Goal: Task Accomplishment & Management: Complete application form

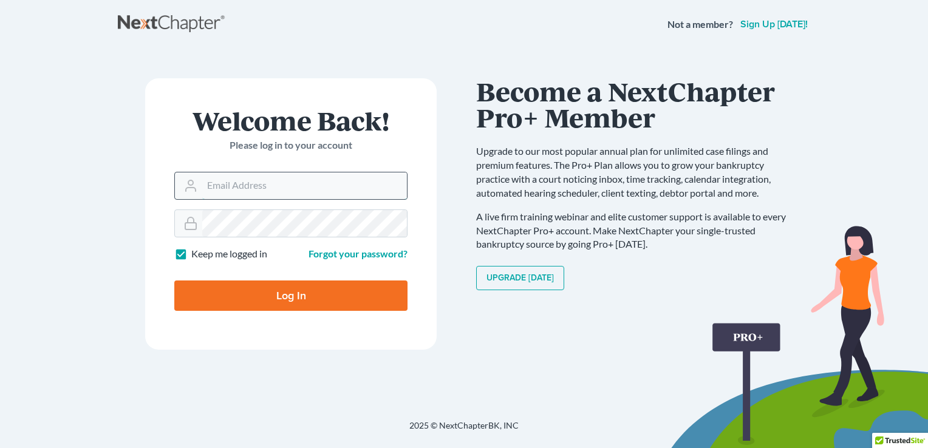
click at [207, 183] on input "Email Address" at bounding box center [304, 186] width 205 height 27
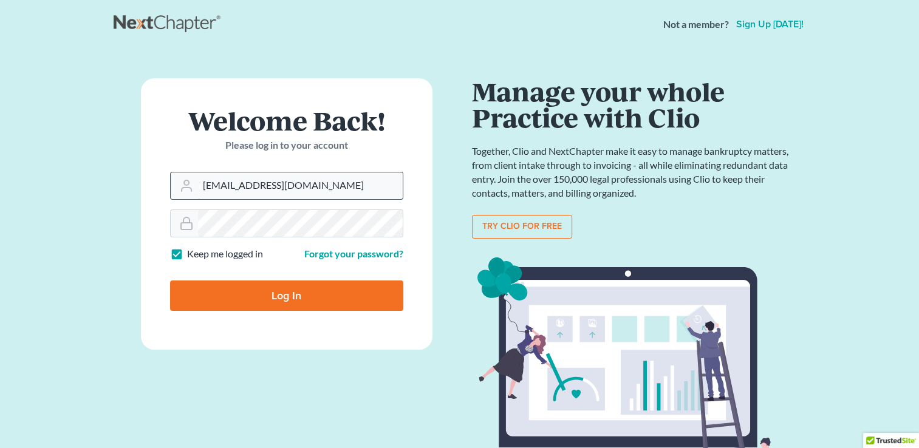
type input "mscpllc@hotmail.com"
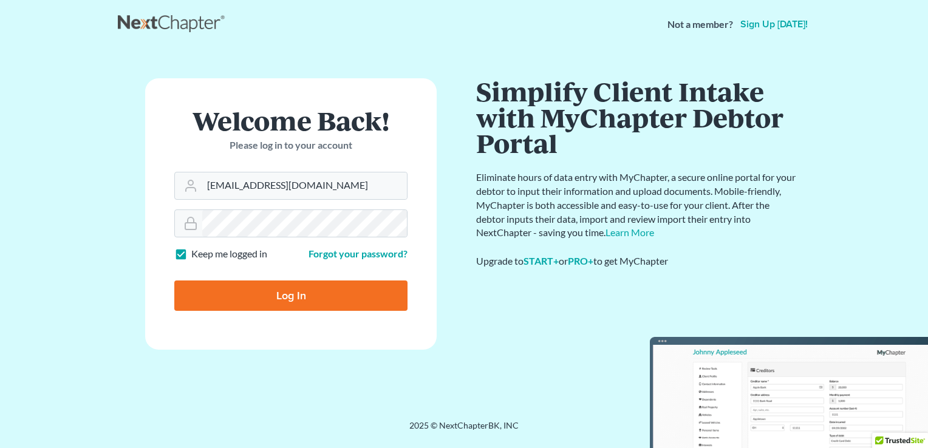
click at [285, 287] on input "Log In" at bounding box center [290, 296] width 233 height 30
type input "Thinking..."
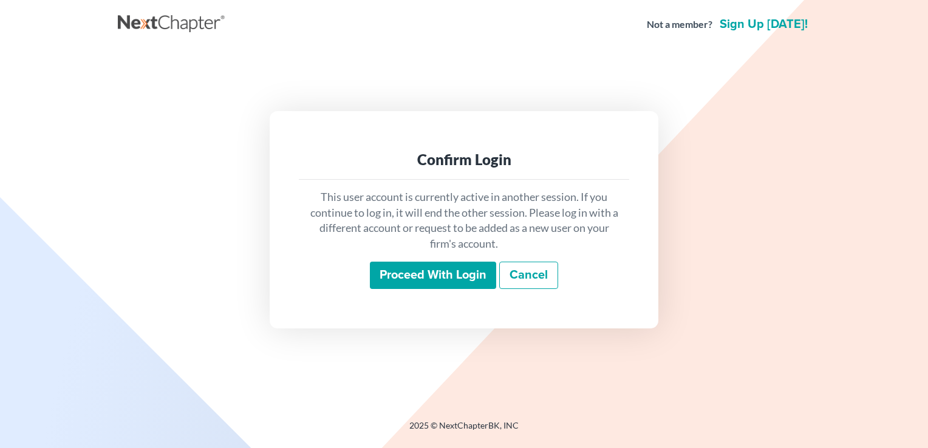
click at [431, 273] on input "Proceed with login" at bounding box center [433, 276] width 126 height 28
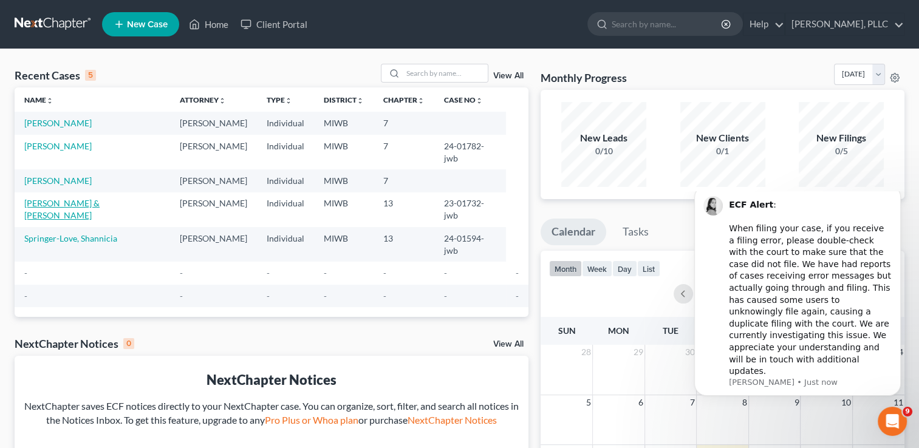
click at [54, 198] on link "Powell, Lee & Elaine" at bounding box center [61, 209] width 75 height 22
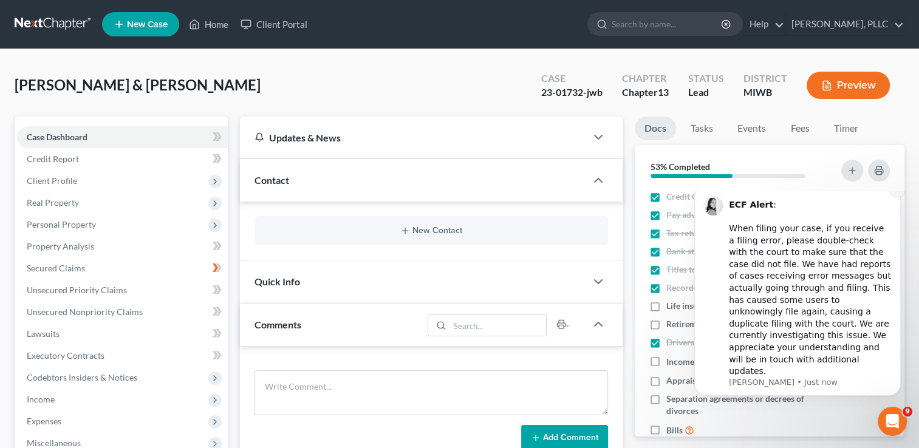
click at [899, 191] on icon "Dismiss notification" at bounding box center [897, 189] width 4 height 4
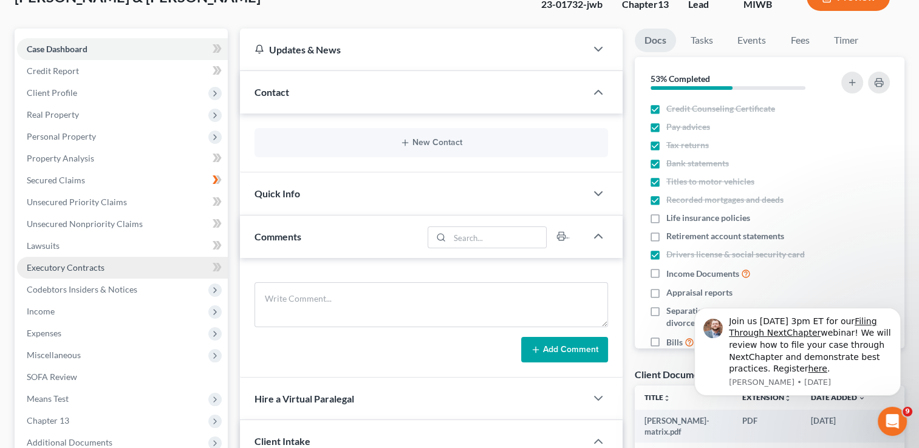
scroll to position [61, 0]
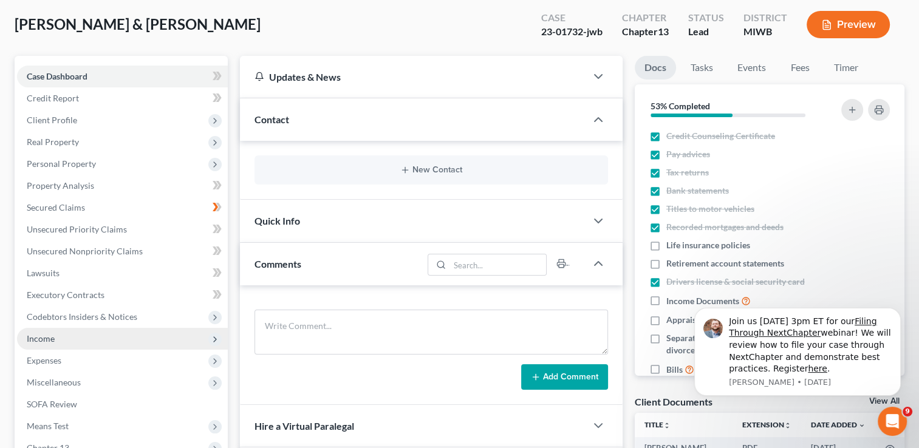
click at [33, 337] on span "Income" at bounding box center [41, 339] width 28 height 10
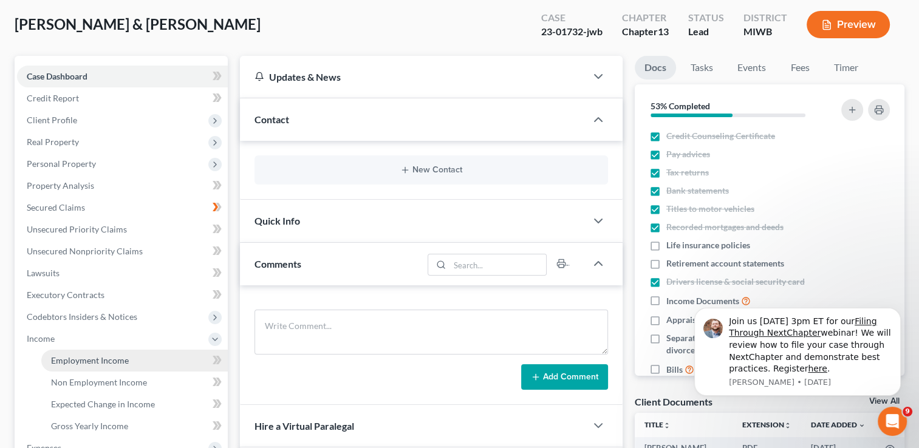
click at [75, 364] on span "Employment Income" at bounding box center [90, 360] width 78 height 10
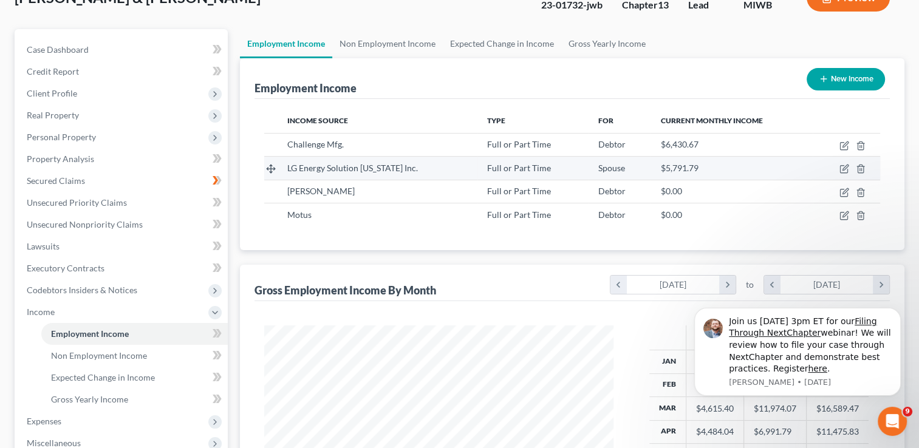
scroll to position [121, 0]
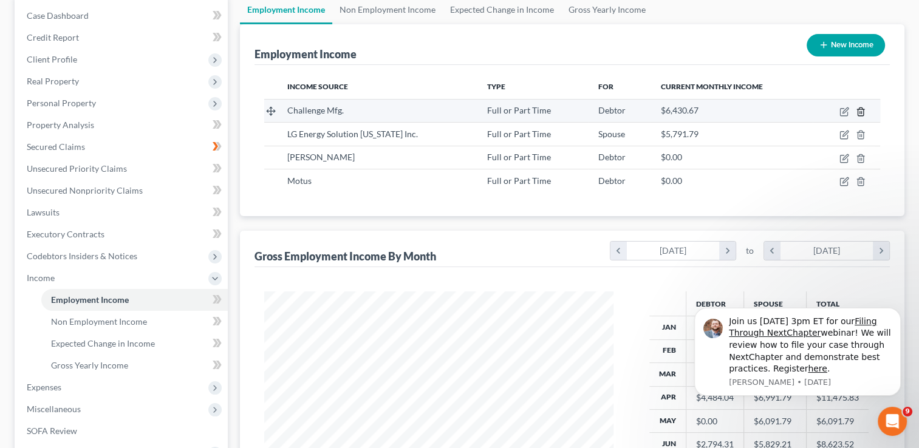
click at [860, 111] on line "button" at bounding box center [860, 112] width 0 height 2
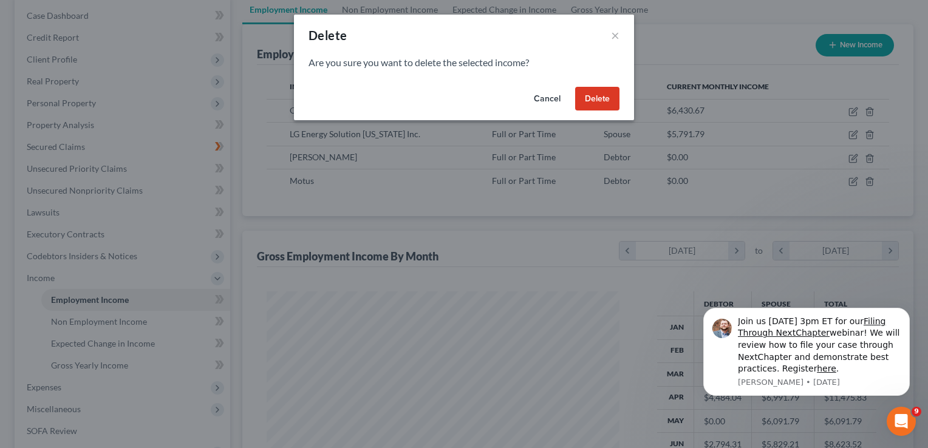
click at [599, 98] on button "Delete" at bounding box center [597, 99] width 44 height 24
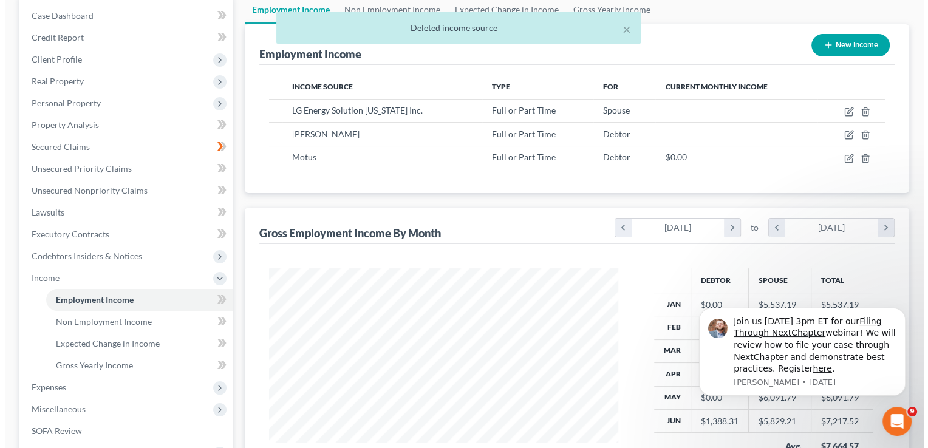
scroll to position [607278, 607122]
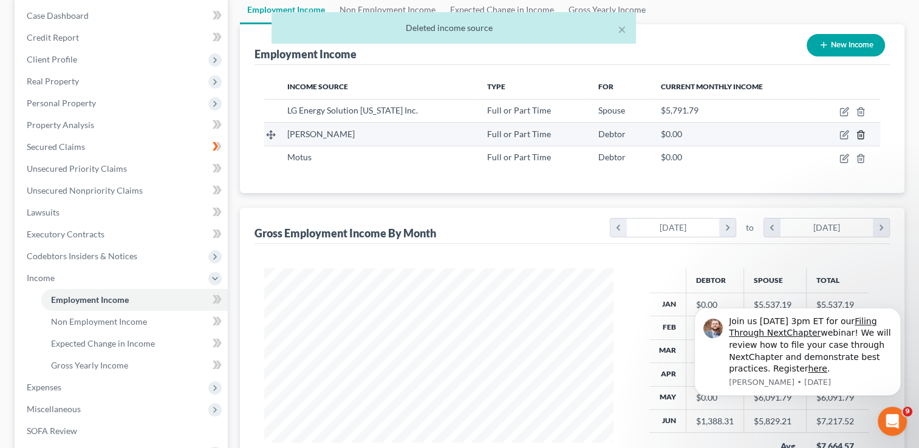
click at [858, 133] on icon "button" at bounding box center [861, 135] width 10 height 10
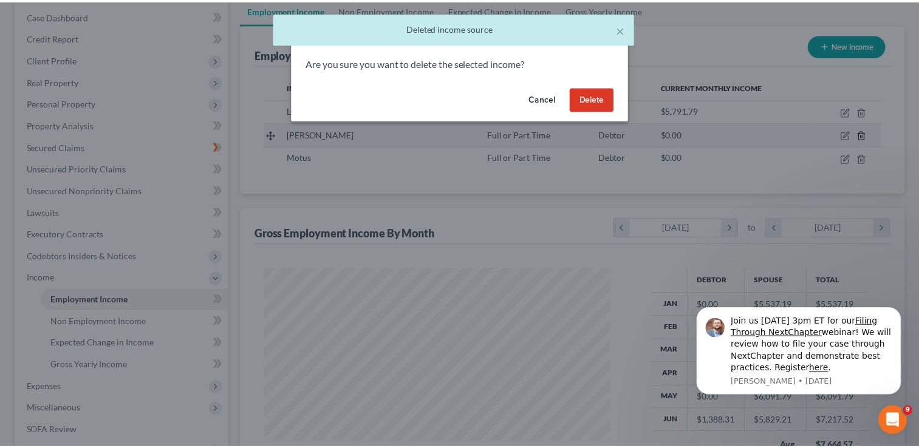
scroll to position [216, 377]
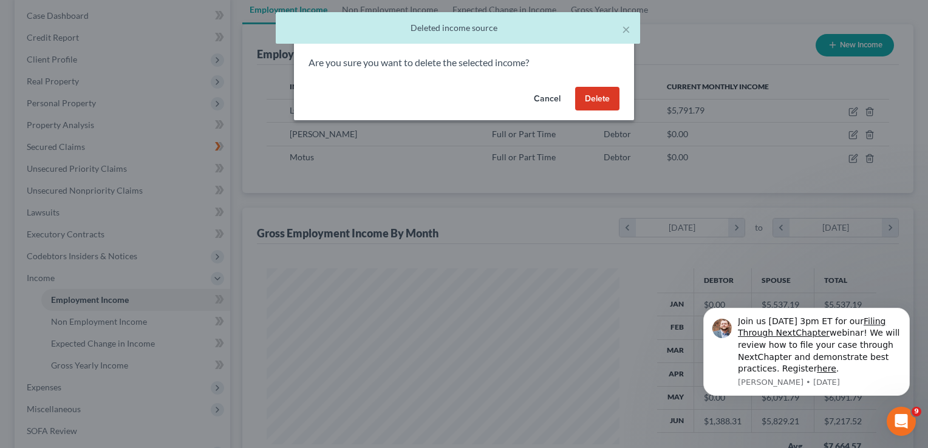
click at [584, 95] on button "Delete" at bounding box center [597, 99] width 44 height 24
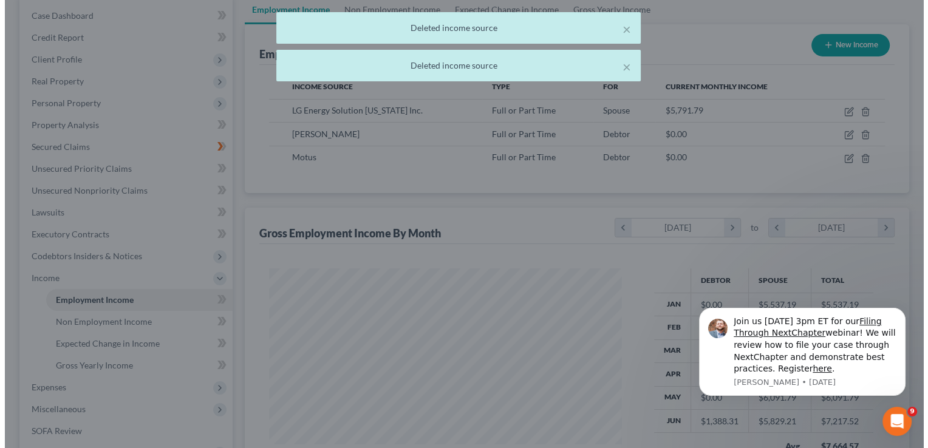
scroll to position [607278, 607122]
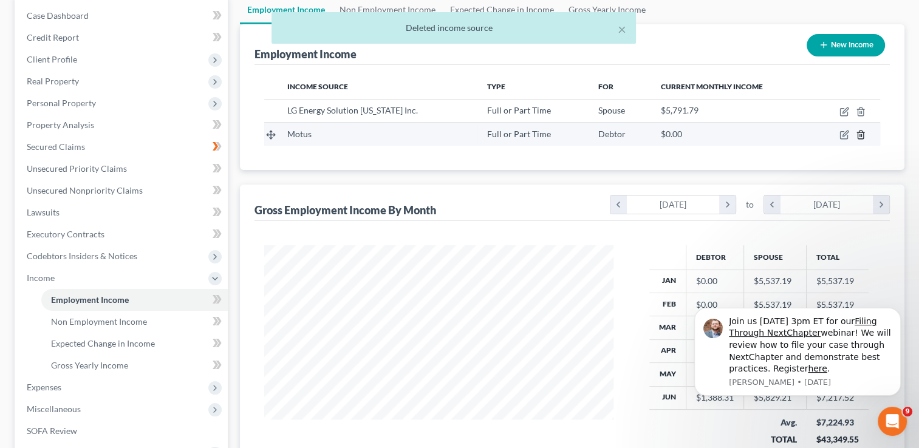
click at [863, 130] on icon "button" at bounding box center [861, 135] width 10 height 10
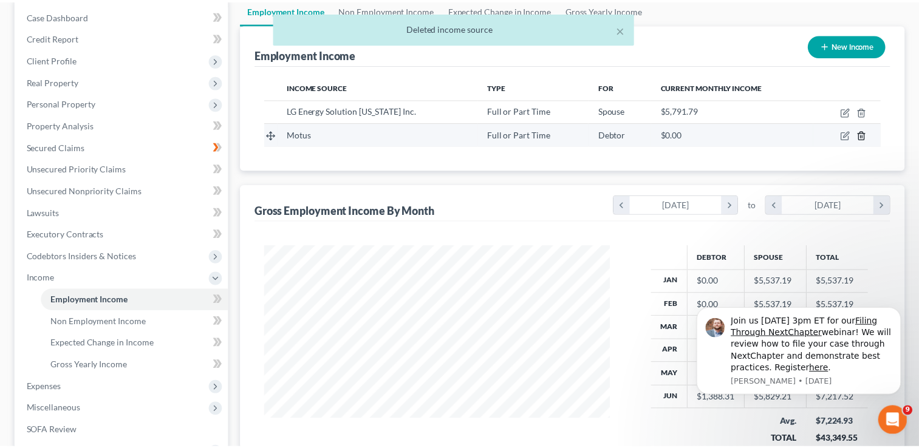
scroll to position [216, 377]
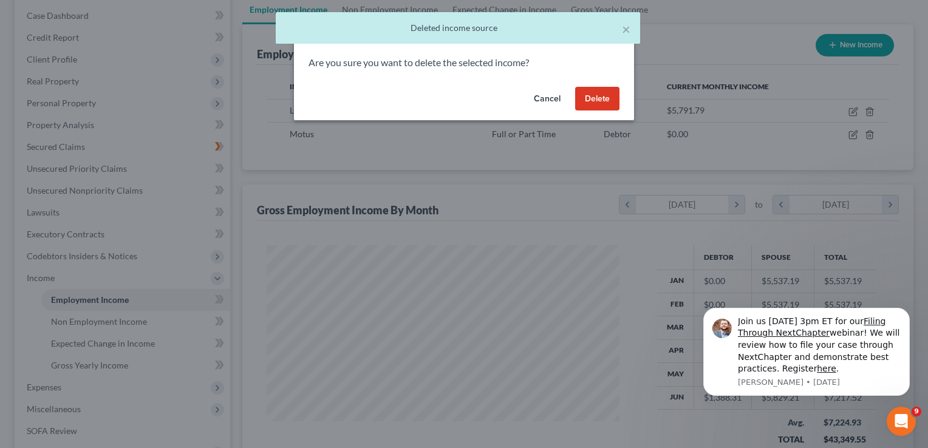
click at [599, 98] on button "Delete" at bounding box center [597, 99] width 44 height 24
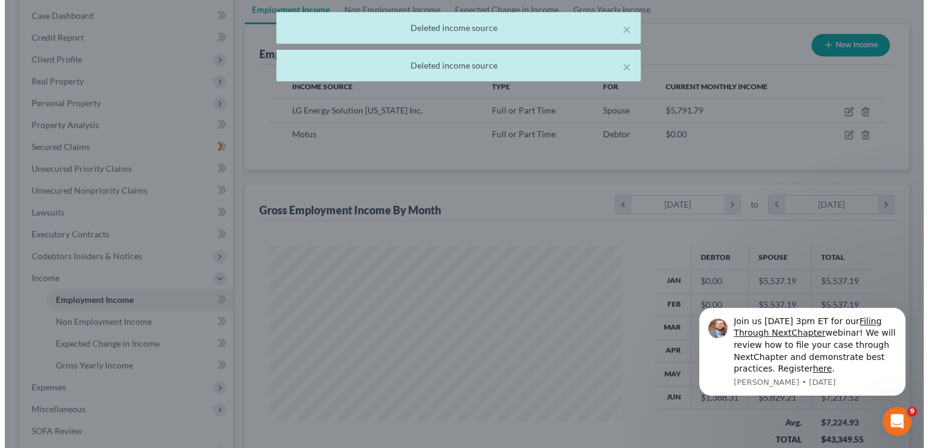
scroll to position [607278, 607122]
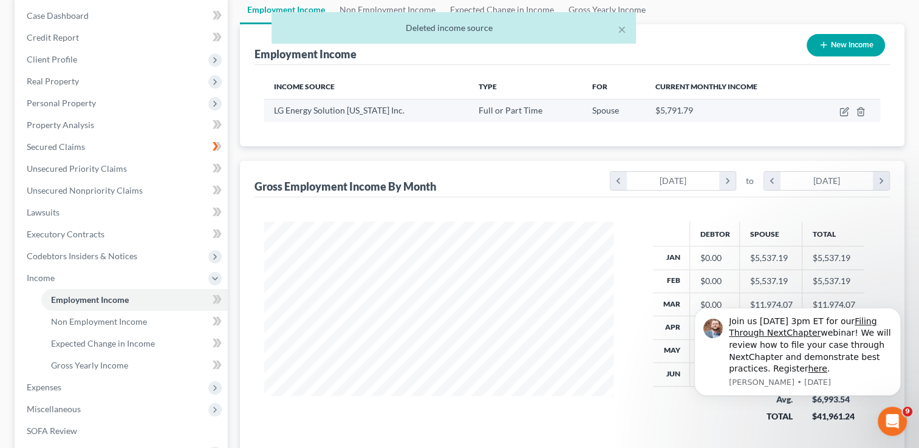
click at [345, 105] on span "LG Energy Solution Michigan Inc." at bounding box center [339, 110] width 131 height 10
click at [846, 111] on icon "button" at bounding box center [845, 112] width 10 height 10
select select "0"
select select "23"
select select "0"
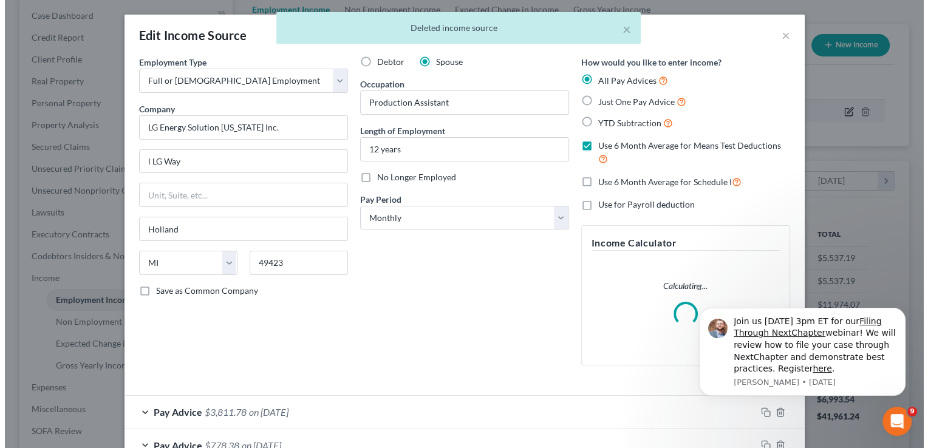
scroll to position [216, 377]
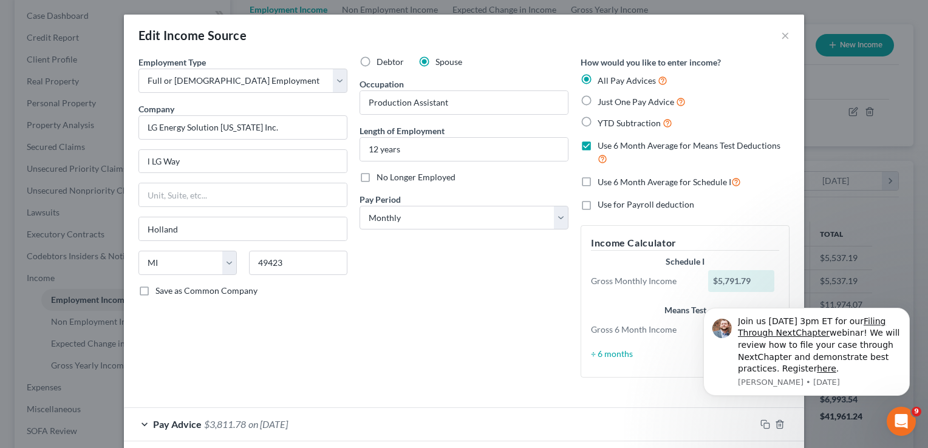
click at [598, 101] on label "Just One Pay Advice" at bounding box center [642, 102] width 88 height 14
click at [603, 101] on input "Just One Pay Advice" at bounding box center [607, 99] width 8 height 8
radio input "true"
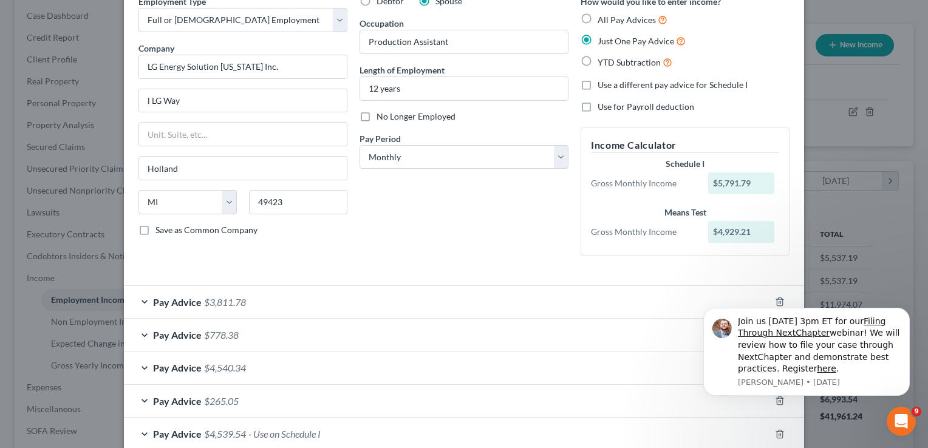
scroll to position [0, 0]
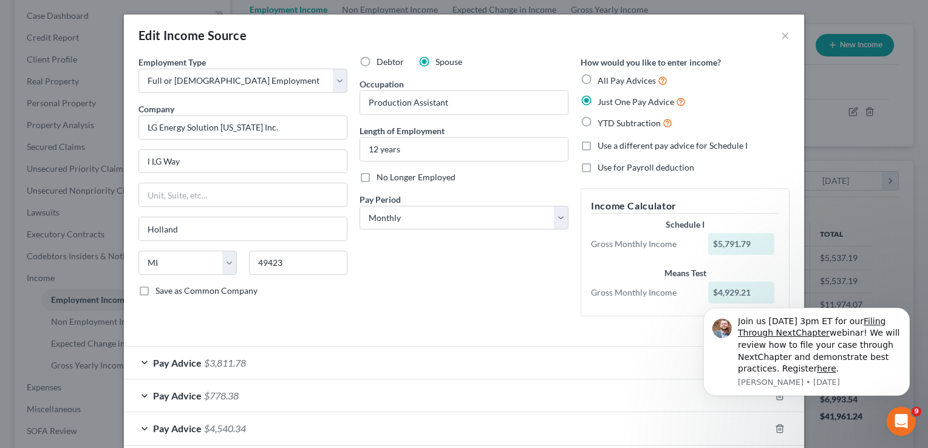
click at [598, 77] on label "All Pay Advices" at bounding box center [633, 81] width 70 height 14
click at [603, 77] on input "All Pay Advices" at bounding box center [607, 78] width 8 height 8
radio input "true"
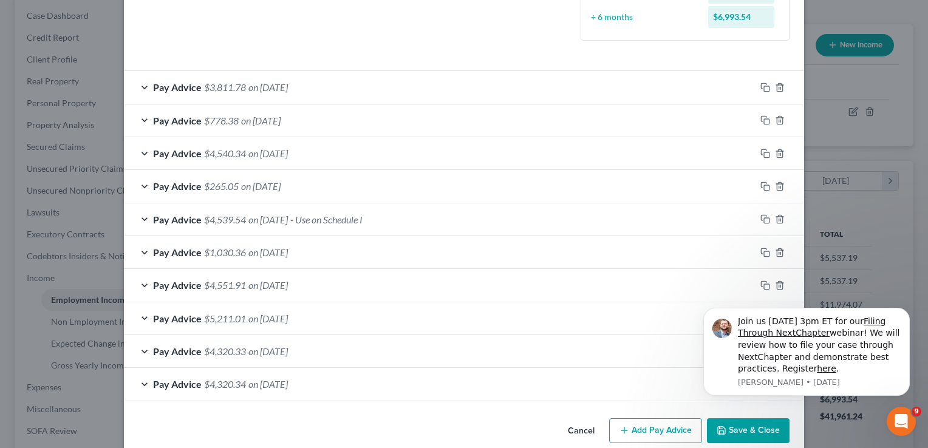
scroll to position [355, 0]
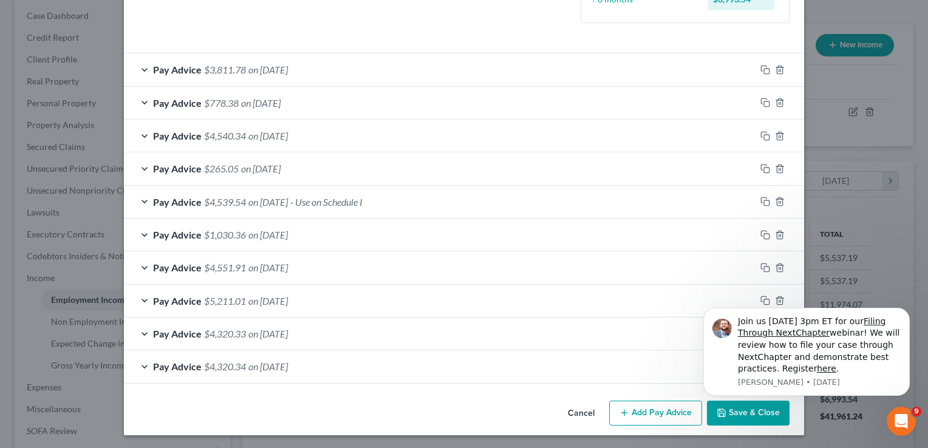
click at [644, 410] on button "Add Pay Advice" at bounding box center [655, 414] width 93 height 26
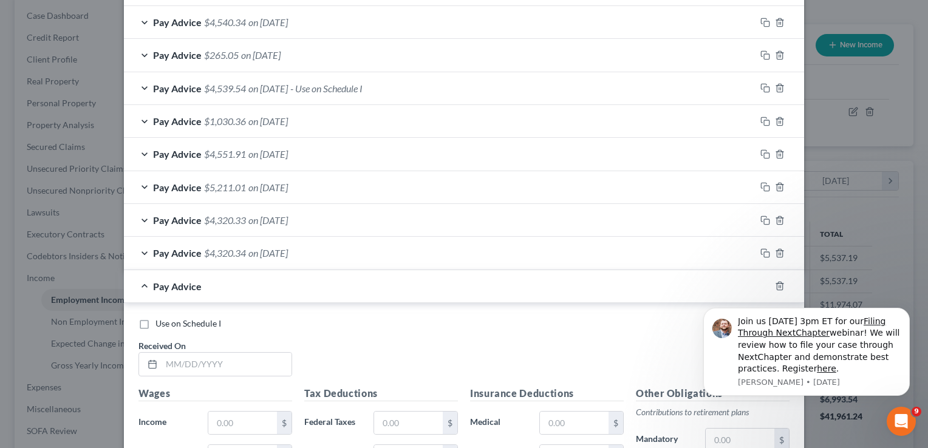
scroll to position [537, 0]
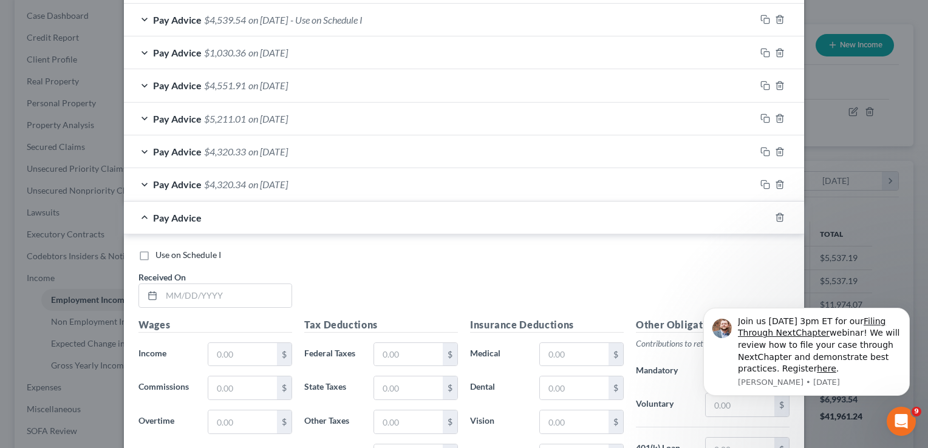
click at [156, 252] on label "Use on Schedule I" at bounding box center [189, 255] width 66 height 12
click at [160, 252] on input "Use on Schedule I" at bounding box center [164, 253] width 8 height 8
checkbox input "true"
click at [188, 290] on input "text" at bounding box center [227, 295] width 130 height 23
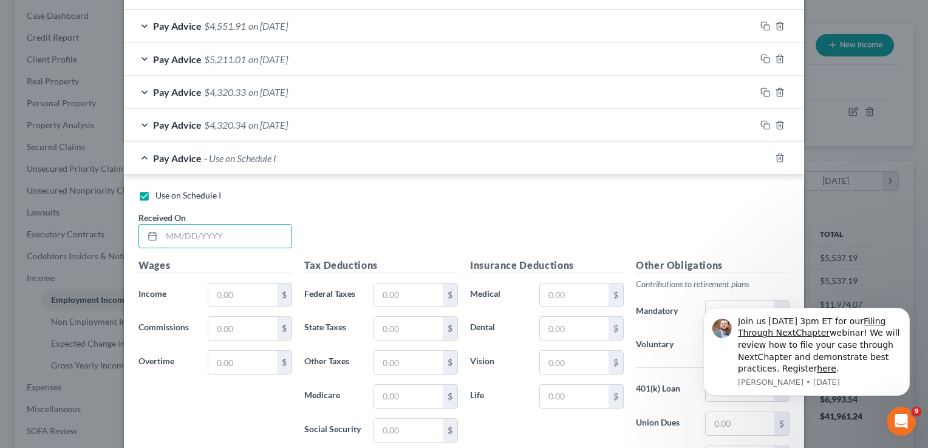
scroll to position [607, 0]
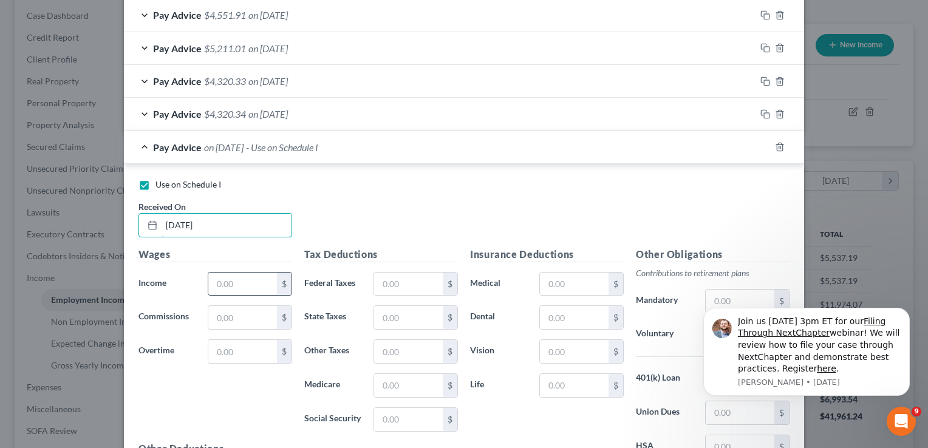
type input "05/02/2025"
click at [251, 279] on input "text" at bounding box center [242, 284] width 69 height 23
type input "6,427.38"
click at [413, 278] on input "text" at bounding box center [408, 284] width 69 height 23
click at [416, 282] on input "text" at bounding box center [408, 284] width 69 height 23
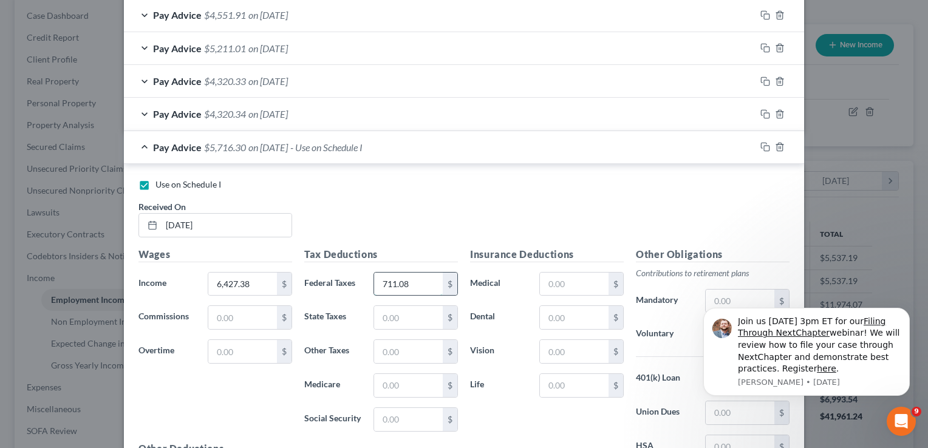
type input "711.08"
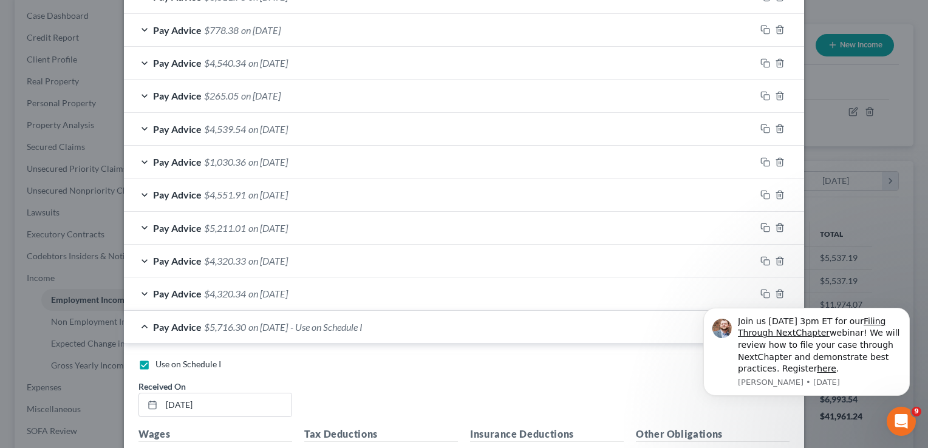
scroll to position [425, 0]
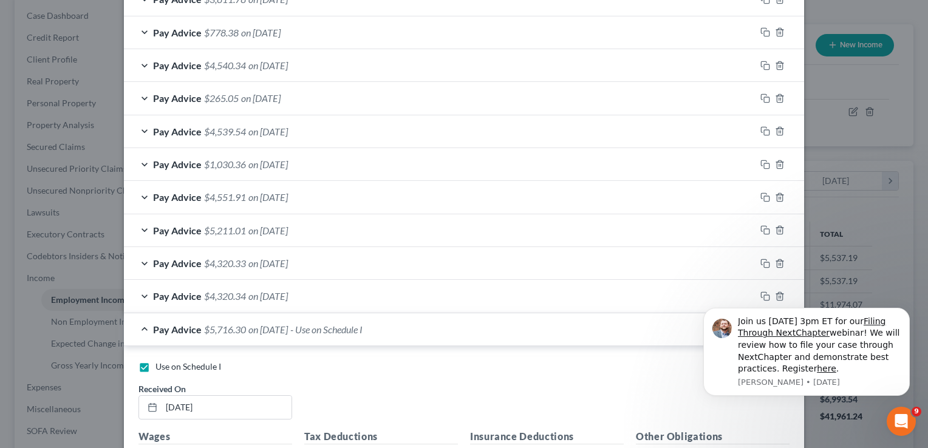
click at [160, 193] on span "Pay Advice" at bounding box center [177, 197] width 49 height 12
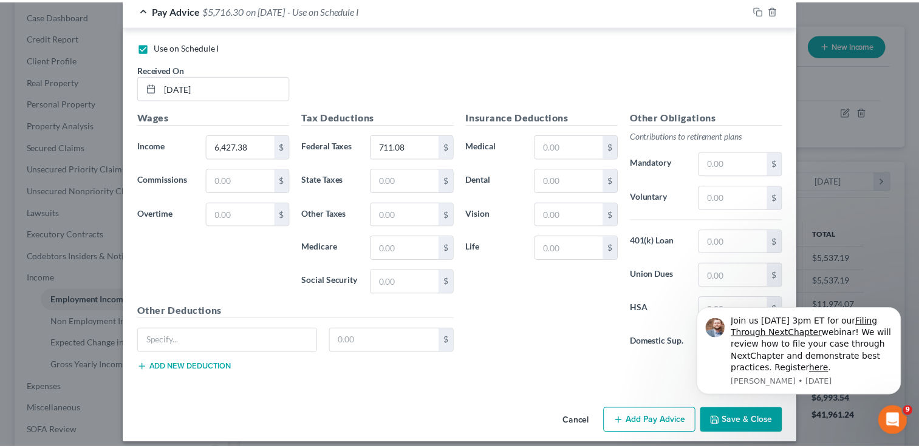
scroll to position [1115, 0]
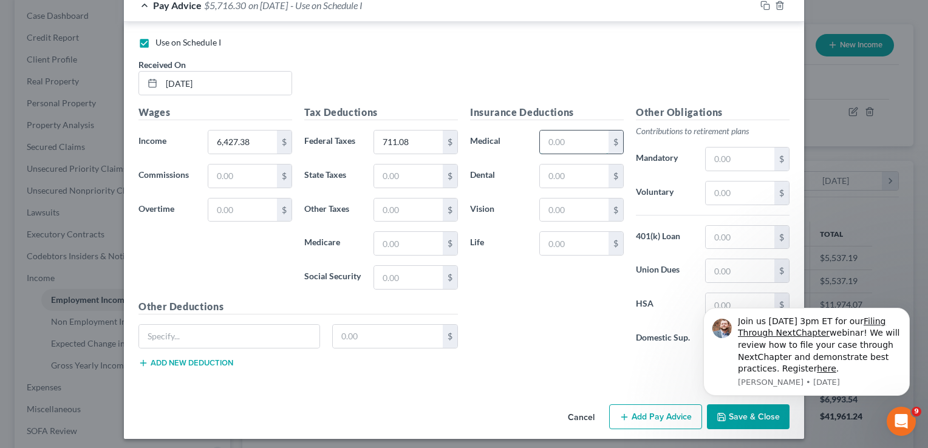
click at [575, 139] on input "text" at bounding box center [574, 142] width 69 height 23
click at [564, 138] on input "text" at bounding box center [574, 142] width 69 height 23
type input "78.08"
click at [727, 190] on input "text" at bounding box center [740, 193] width 69 height 23
click at [727, 296] on div "Join us Tuesday, September 17th, at 3pm ET for our Filing Through NextChapter w…" at bounding box center [807, 320] width 224 height 152
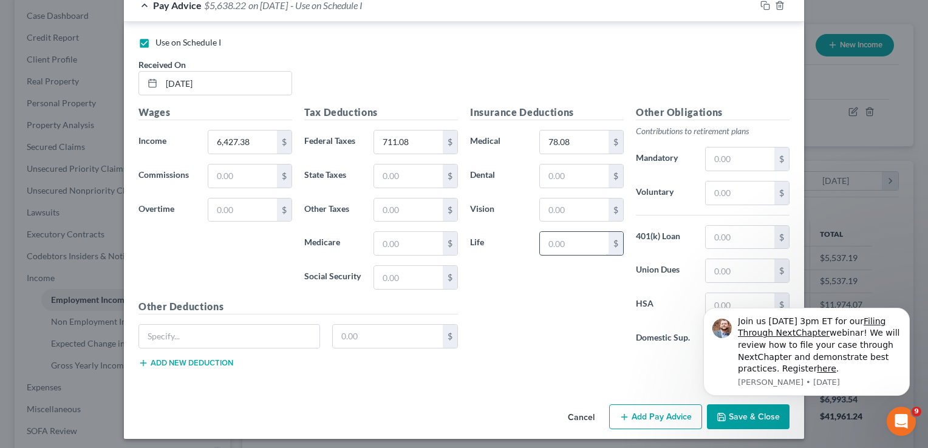
click at [567, 234] on input "text" at bounding box center [574, 243] width 69 height 23
type input "72.99"
click at [909, 311] on icon "Dismiss notification" at bounding box center [906, 311] width 7 height 7
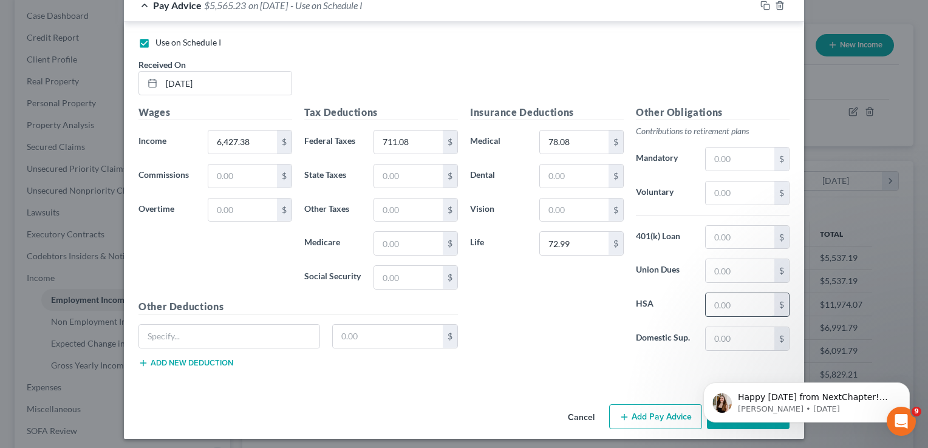
click at [722, 300] on input "text" at bounding box center [740, 304] width 69 height 23
type input "266.67"
click at [165, 331] on input "text" at bounding box center [229, 336] width 180 height 23
type input "Disability"
type input "10.48"
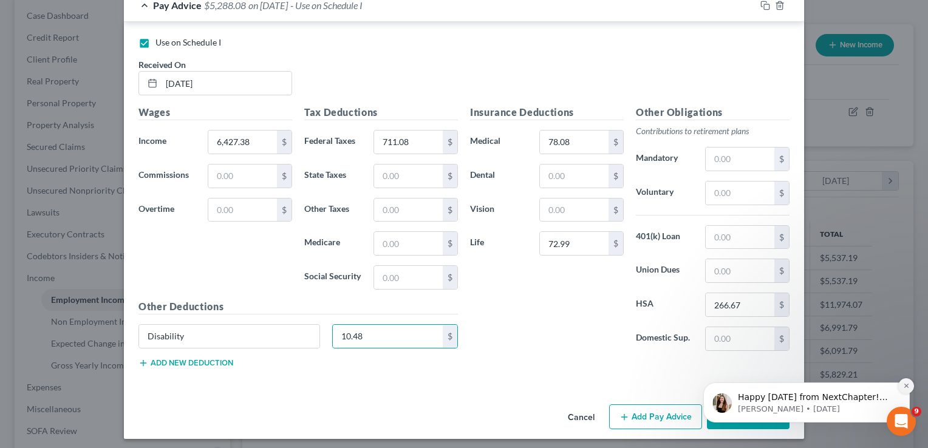
click at [909, 384] on icon "Dismiss notification" at bounding box center [906, 386] width 7 height 7
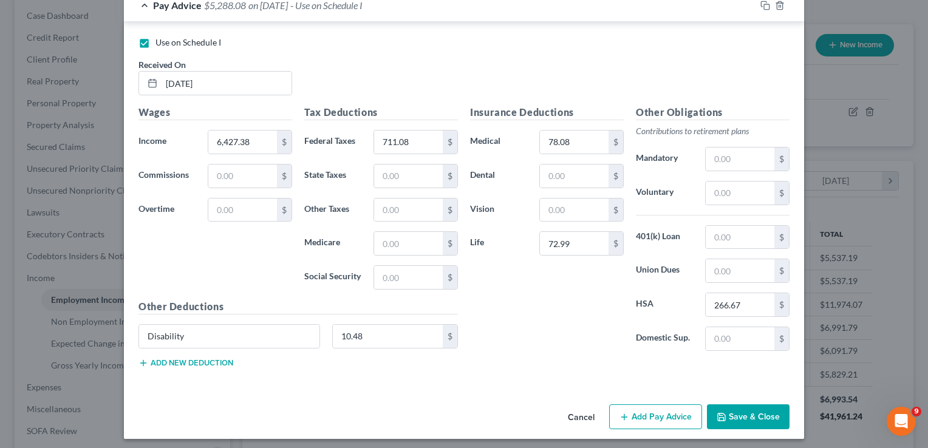
click at [742, 408] on button "Save & Close" at bounding box center [748, 418] width 83 height 26
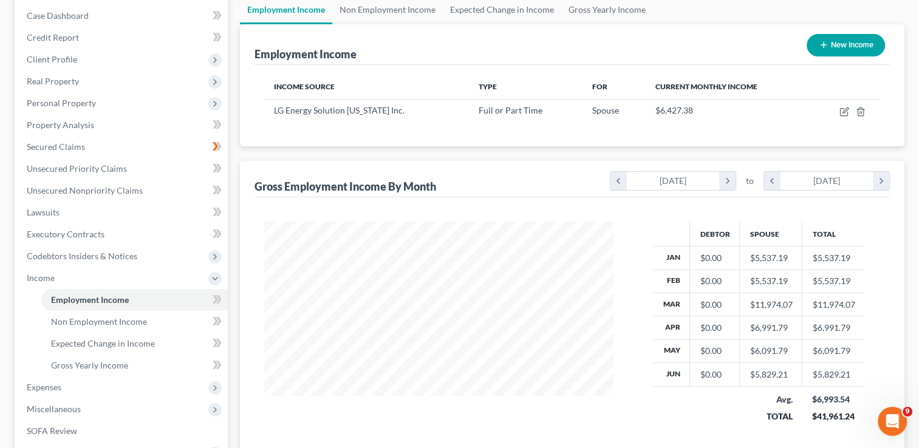
scroll to position [0, 0]
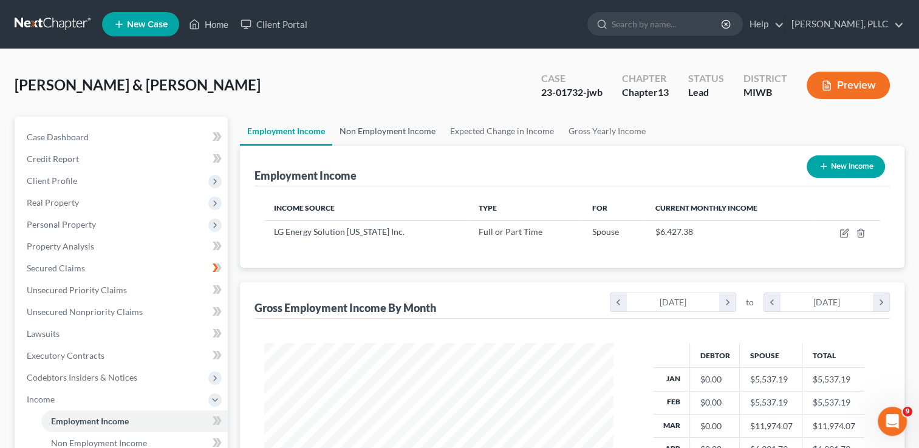
click at [387, 130] on link "Non Employment Income" at bounding box center [387, 131] width 111 height 29
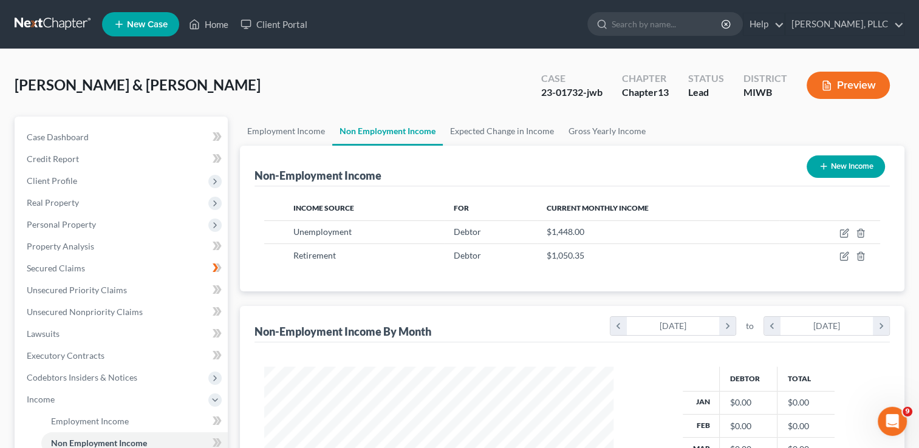
scroll to position [216, 374]
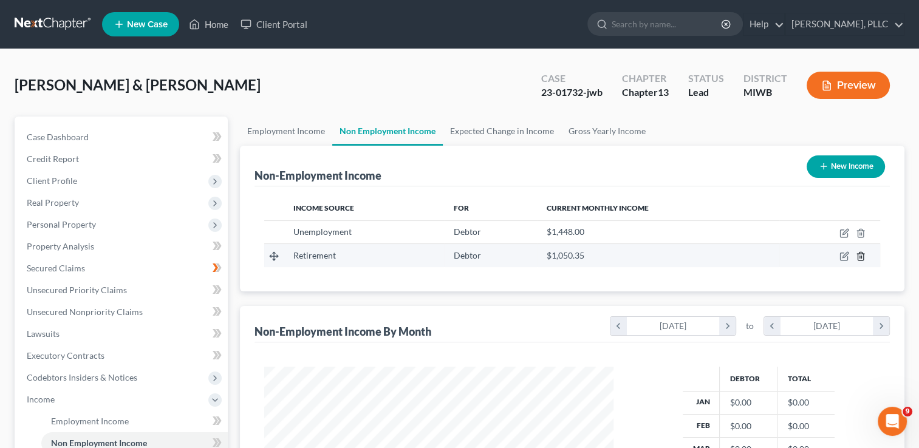
click at [860, 254] on polyline "button" at bounding box center [860, 254] width 7 height 0
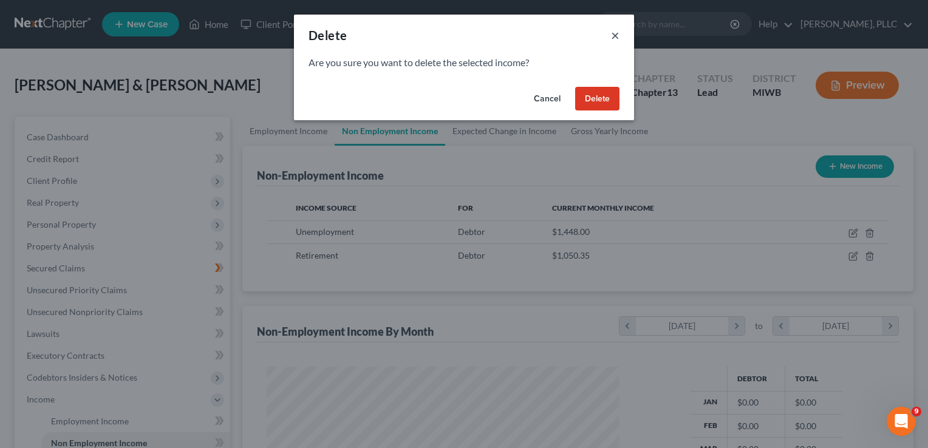
click at [615, 34] on button "×" at bounding box center [615, 35] width 9 height 15
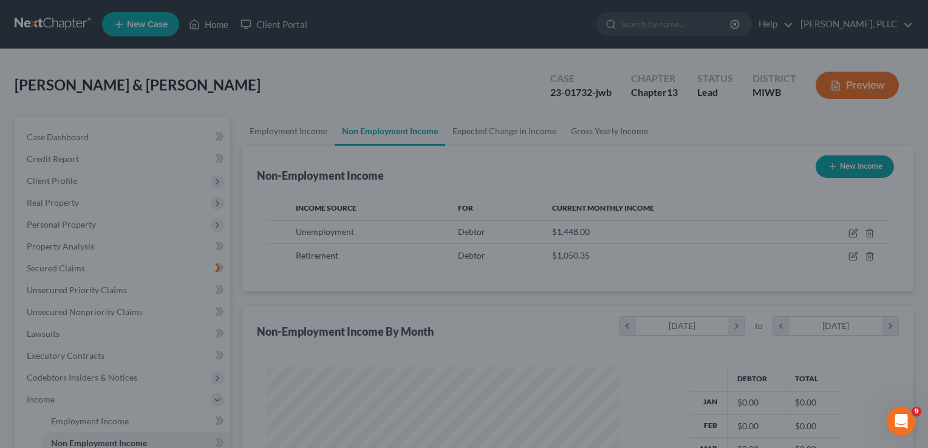
scroll to position [607278, 607122]
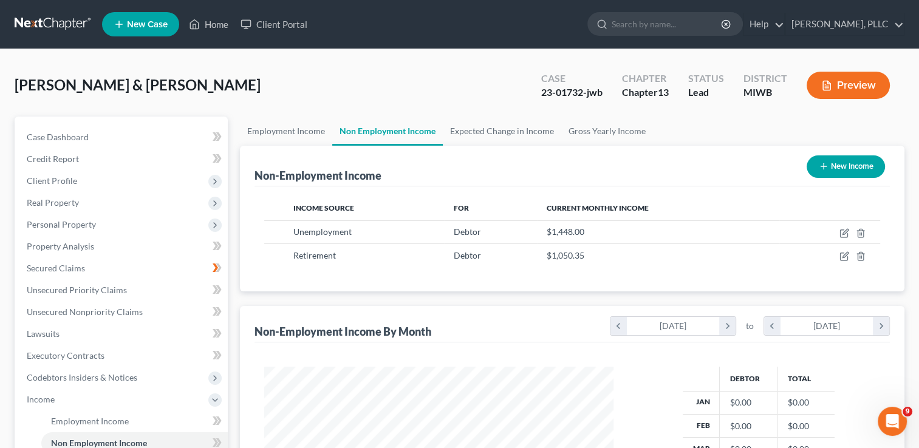
click at [845, 162] on button "New Income" at bounding box center [846, 167] width 78 height 22
select select "0"
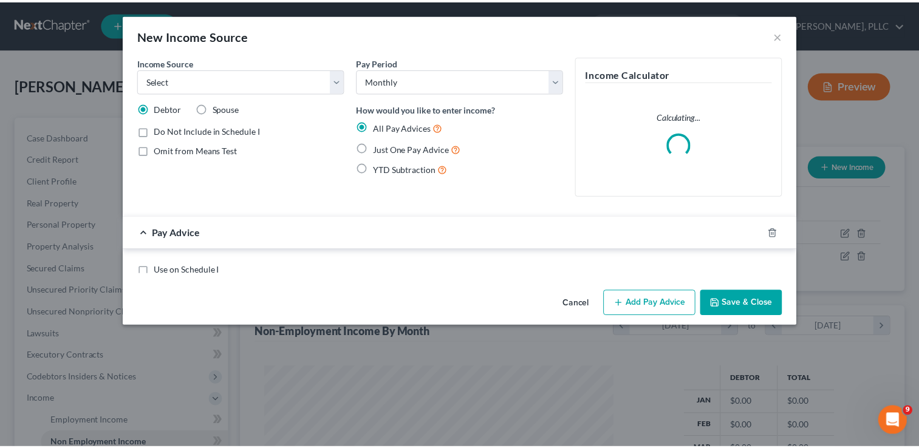
scroll to position [216, 377]
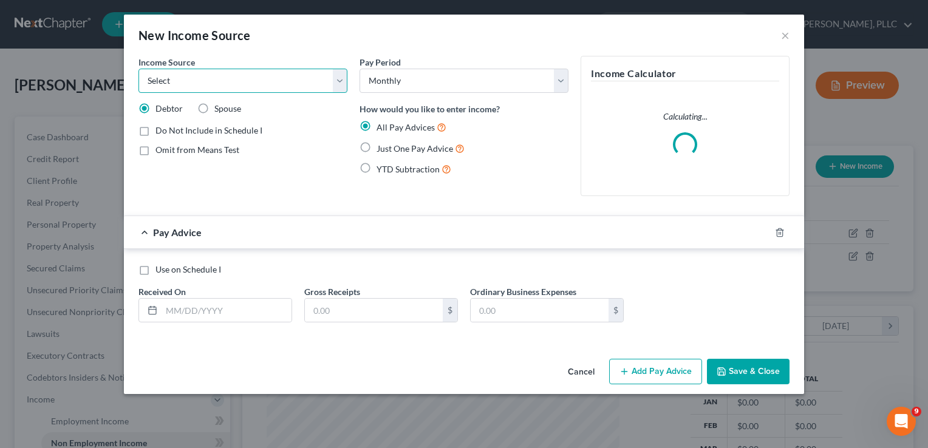
click at [201, 83] on select "Select Unemployment Disability (from employer) Pension Retirement Social Securi…" at bounding box center [243, 81] width 209 height 24
select select "0"
click at [139, 69] on select "Select Unemployment Disability (from employer) Pension Retirement Social Securi…" at bounding box center [243, 81] width 209 height 24
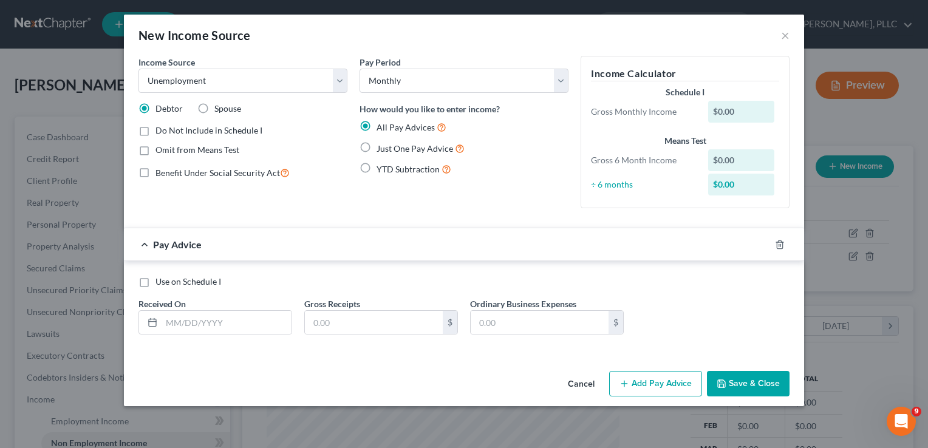
click at [156, 282] on label "Use on Schedule I" at bounding box center [189, 282] width 66 height 12
click at [160, 282] on input "Use on Schedule I" at bounding box center [164, 280] width 8 height 8
checkbox input "true"
click at [191, 319] on input "text" at bounding box center [227, 322] width 130 height 23
type input "10/07/2025"
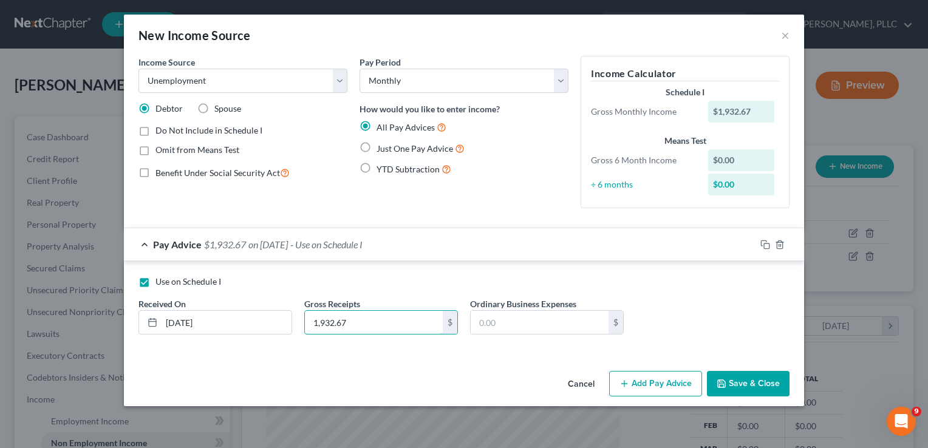
type input "1,932.67"
click at [753, 379] on button "Save & Close" at bounding box center [748, 384] width 83 height 26
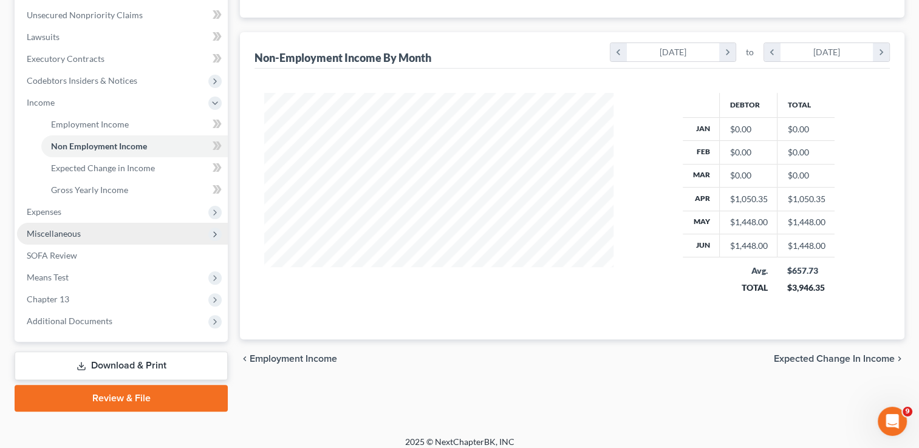
scroll to position [306, 0]
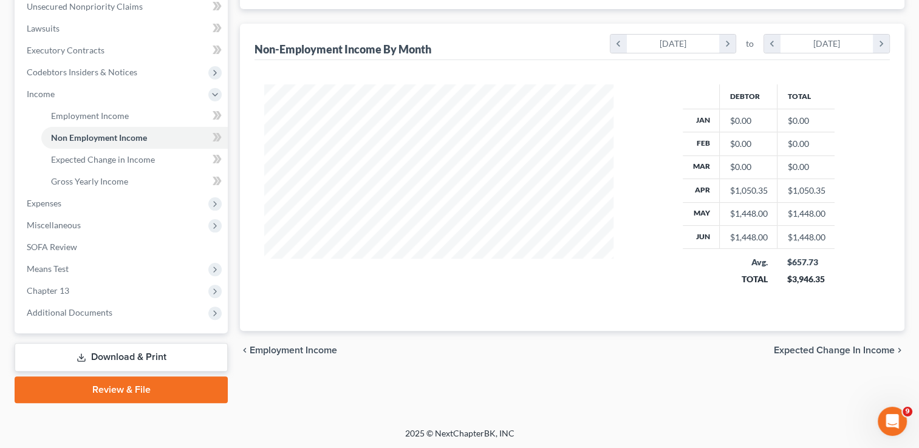
click at [134, 355] on link "Download & Print" at bounding box center [121, 357] width 213 height 29
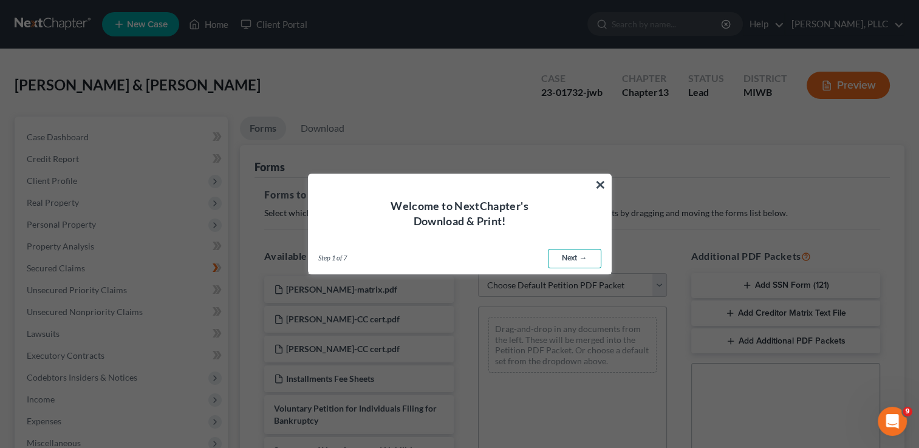
click at [572, 256] on link "Next →" at bounding box center [574, 258] width 53 height 19
select select "0"
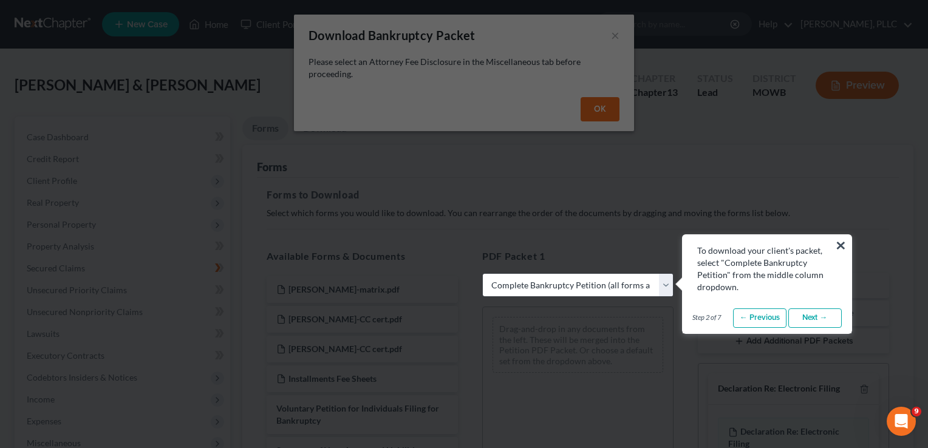
click at [807, 310] on link "Next →" at bounding box center [815, 318] width 53 height 19
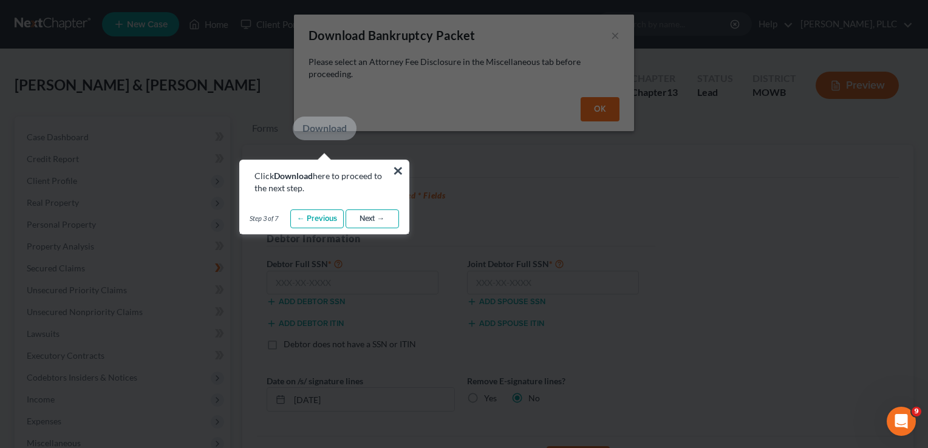
click at [377, 214] on link "Next →" at bounding box center [372, 219] width 53 height 19
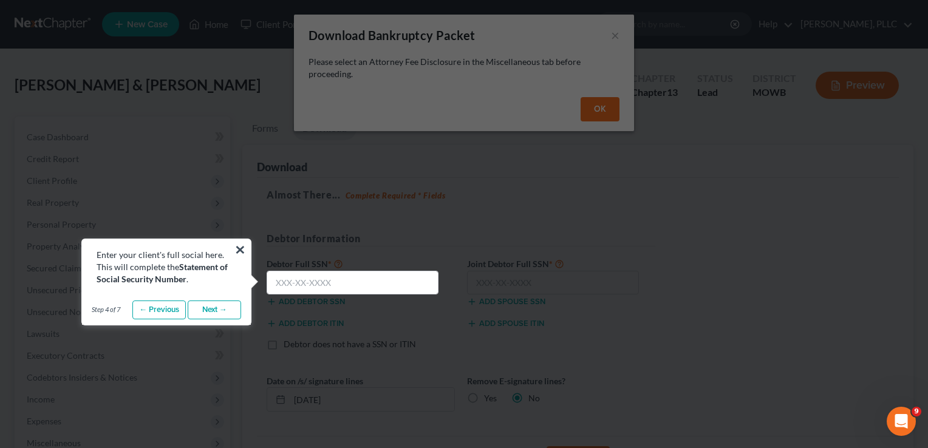
click at [282, 286] on input "text" at bounding box center [353, 283] width 172 height 24
type input "365-80-5259"
click at [212, 304] on link "Next →" at bounding box center [214, 310] width 53 height 19
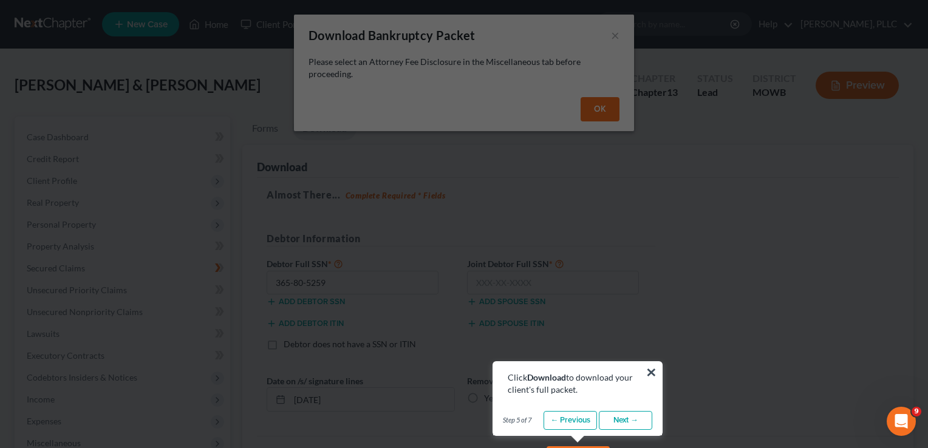
click at [632, 419] on link "Next →" at bounding box center [625, 420] width 53 height 19
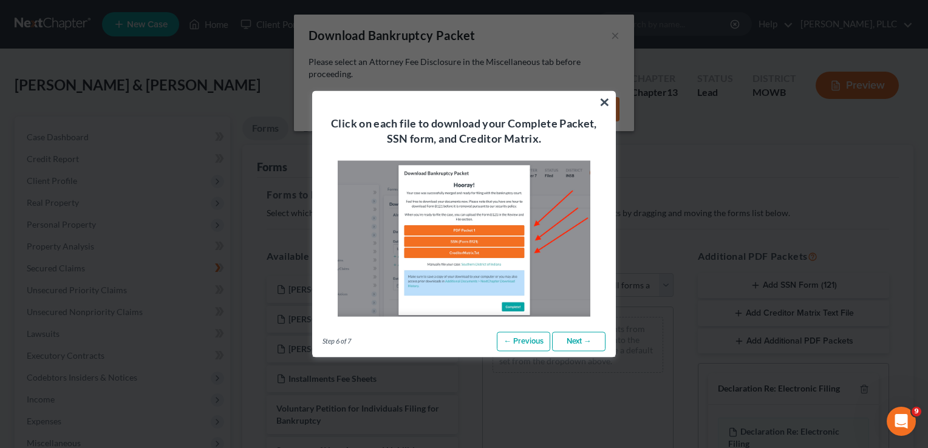
click at [578, 338] on link "Next →" at bounding box center [578, 341] width 53 height 19
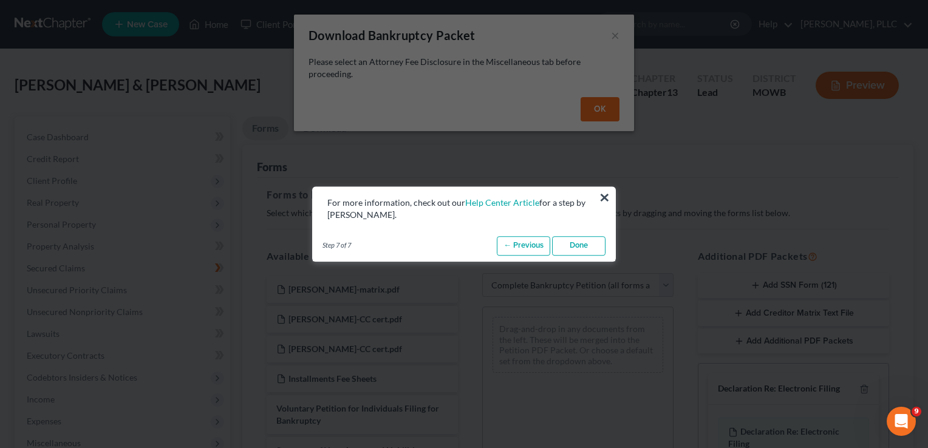
click at [575, 243] on link "Done" at bounding box center [578, 245] width 53 height 19
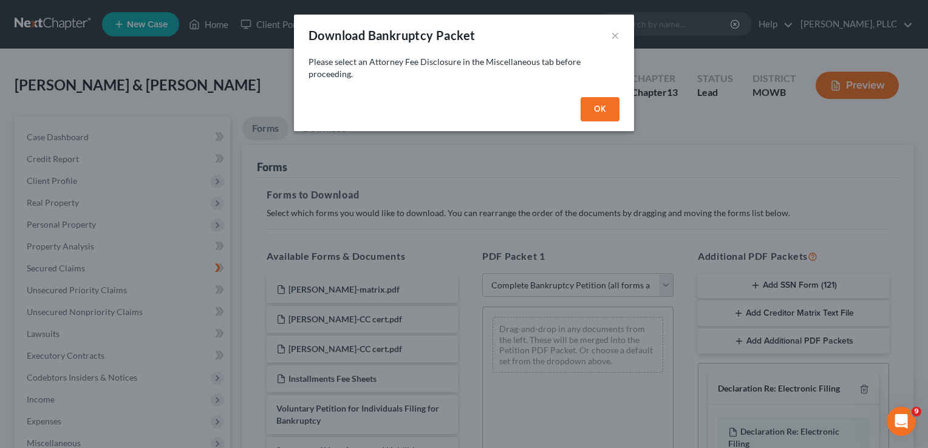
click at [609, 111] on button "OK" at bounding box center [600, 109] width 39 height 24
select select
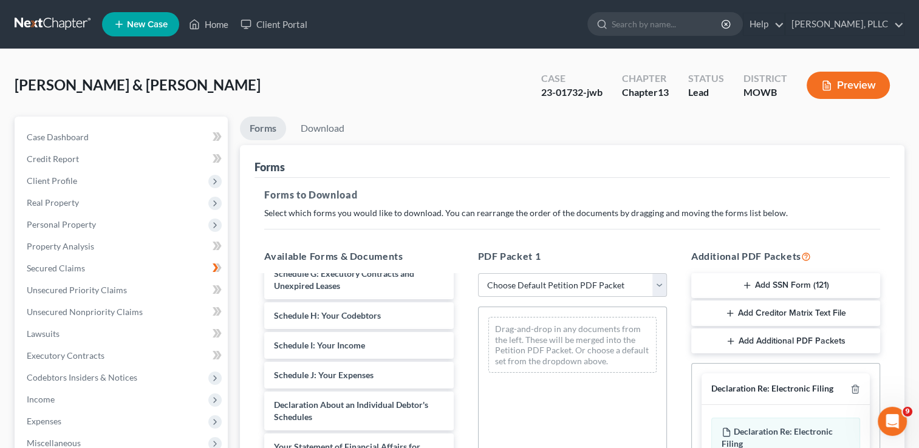
scroll to position [364, 0]
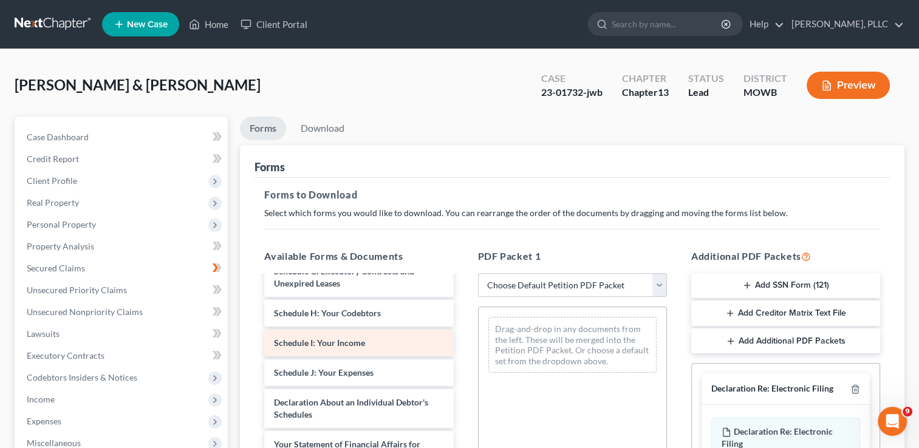
click at [337, 341] on span "Schedule I: Your Income" at bounding box center [319, 343] width 91 height 10
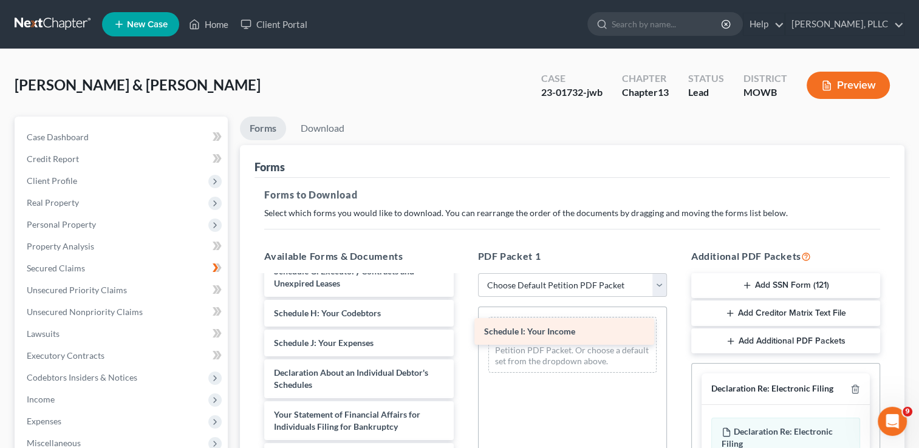
drag, startPoint x: 335, startPoint y: 343, endPoint x: 546, endPoint y: 332, distance: 211.1
click at [463, 332] on div "Schedule I: Your Income Powell-matrix.pdf Powell,Lee-CC cert.pdf Powell,Elaine-…" at bounding box center [359, 263] width 208 height 702
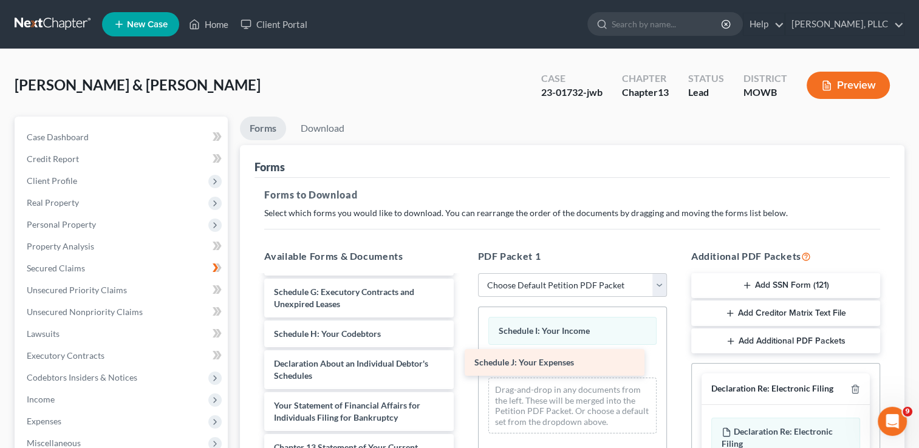
scroll to position [343, 0]
drag, startPoint x: 335, startPoint y: 346, endPoint x: 549, endPoint y: 366, distance: 214.7
click at [463, 366] on div "Schedule J: Your Expenses Powell-matrix.pdf Powell,Lee-CC cert.pdf Powell,Elain…" at bounding box center [359, 269] width 208 height 672
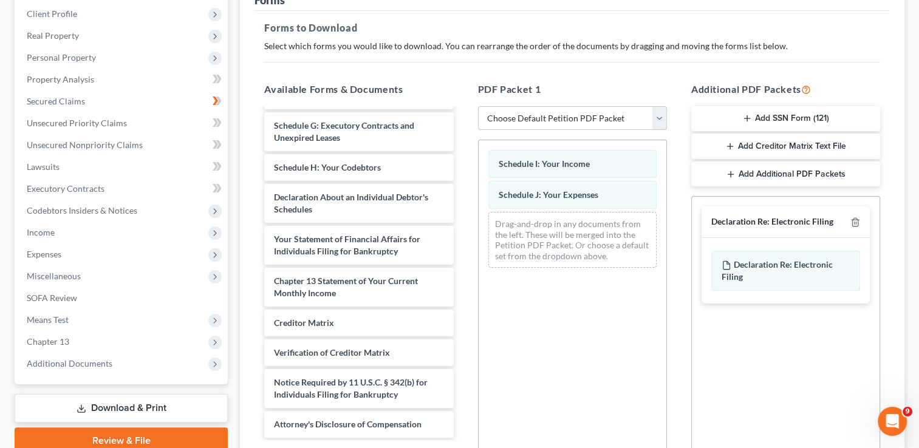
scroll to position [182, 0]
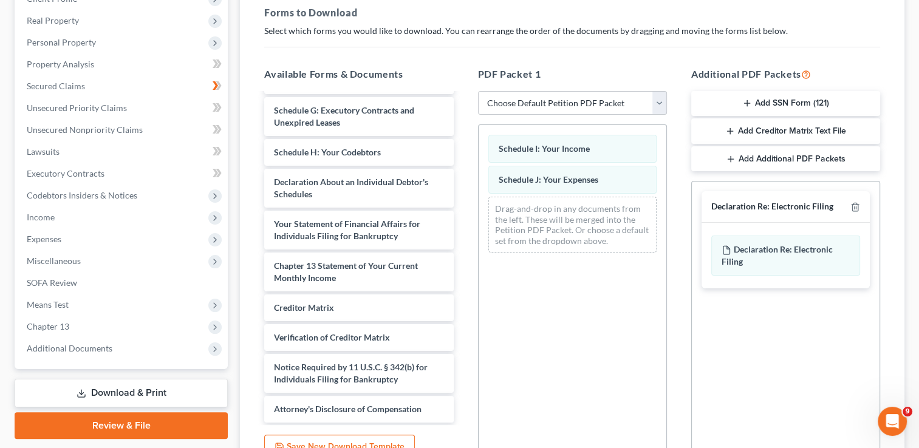
click at [121, 390] on link "Download & Print" at bounding box center [121, 393] width 213 height 29
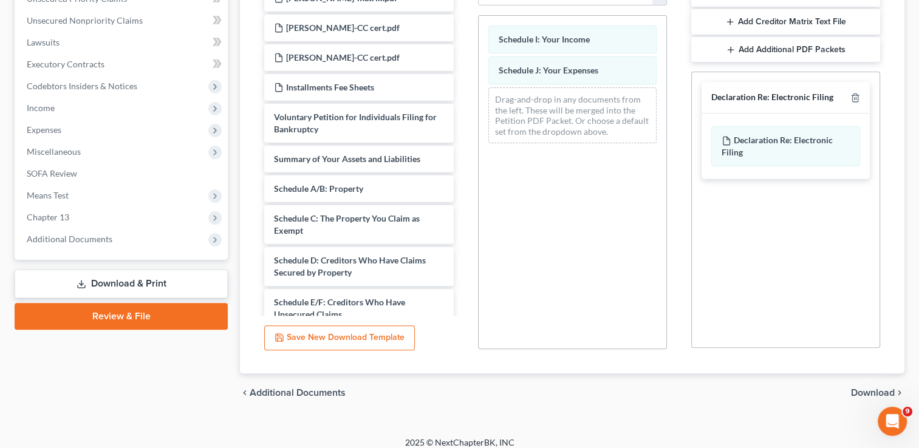
scroll to position [301, 0]
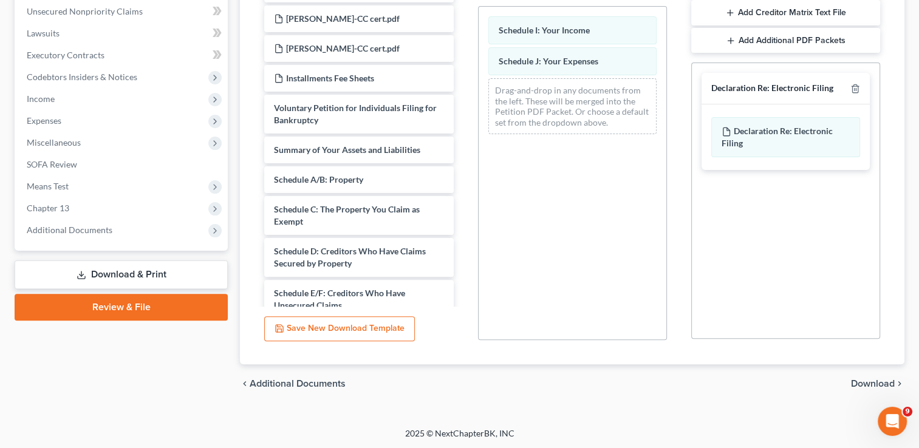
click at [121, 300] on link "Review & File" at bounding box center [121, 307] width 213 height 27
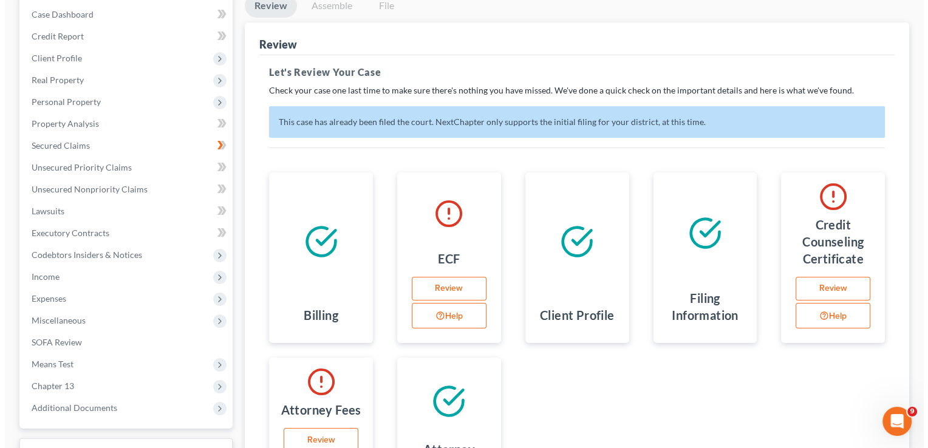
scroll to position [61, 0]
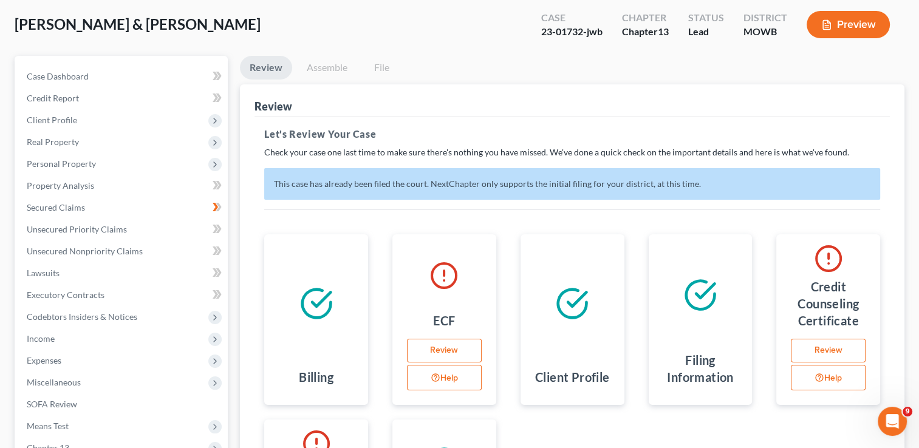
click at [386, 67] on link "File" at bounding box center [381, 68] width 39 height 24
click at [833, 21] on button "Preview" at bounding box center [848, 24] width 83 height 27
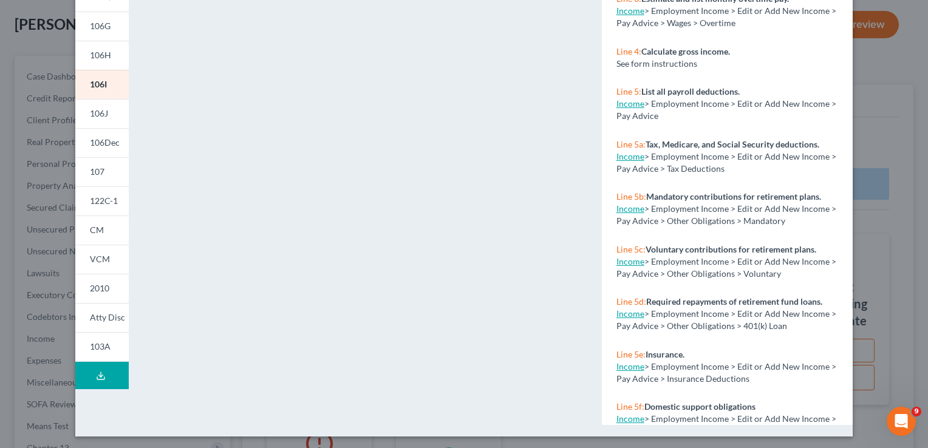
scroll to position [236, 0]
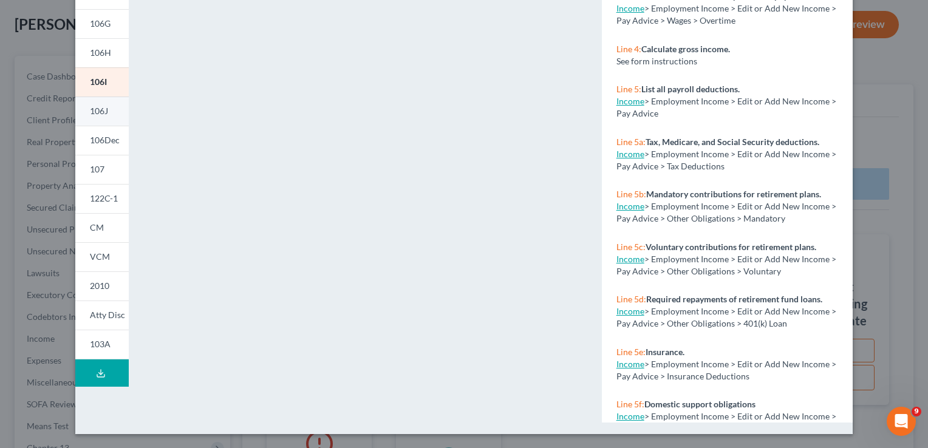
click at [91, 112] on span "106J" at bounding box center [99, 111] width 18 height 10
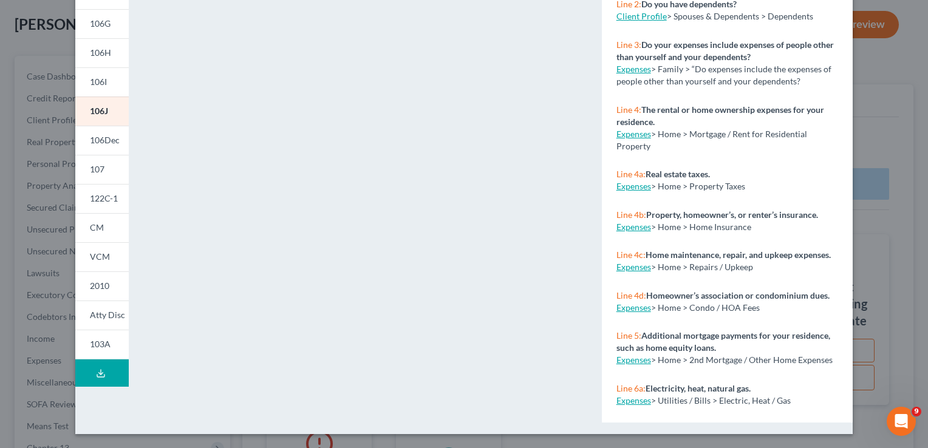
click at [96, 374] on icon at bounding box center [101, 374] width 10 height 10
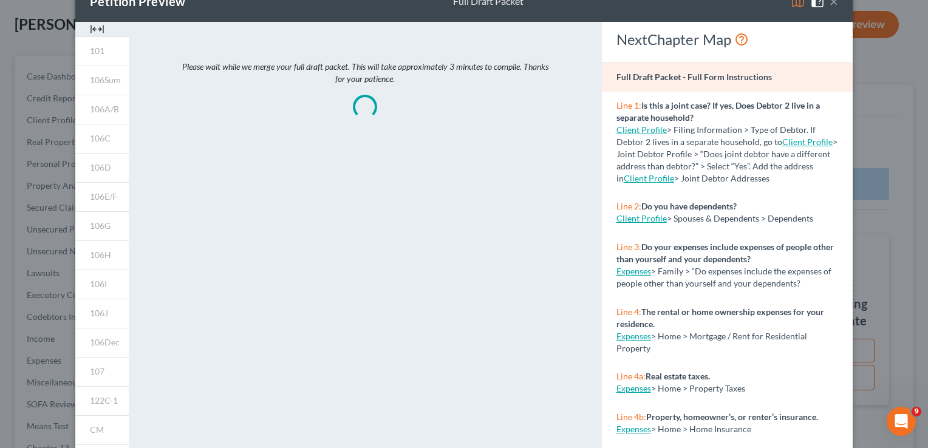
scroll to position [0, 0]
